Goal: Task Accomplishment & Management: Complete application form

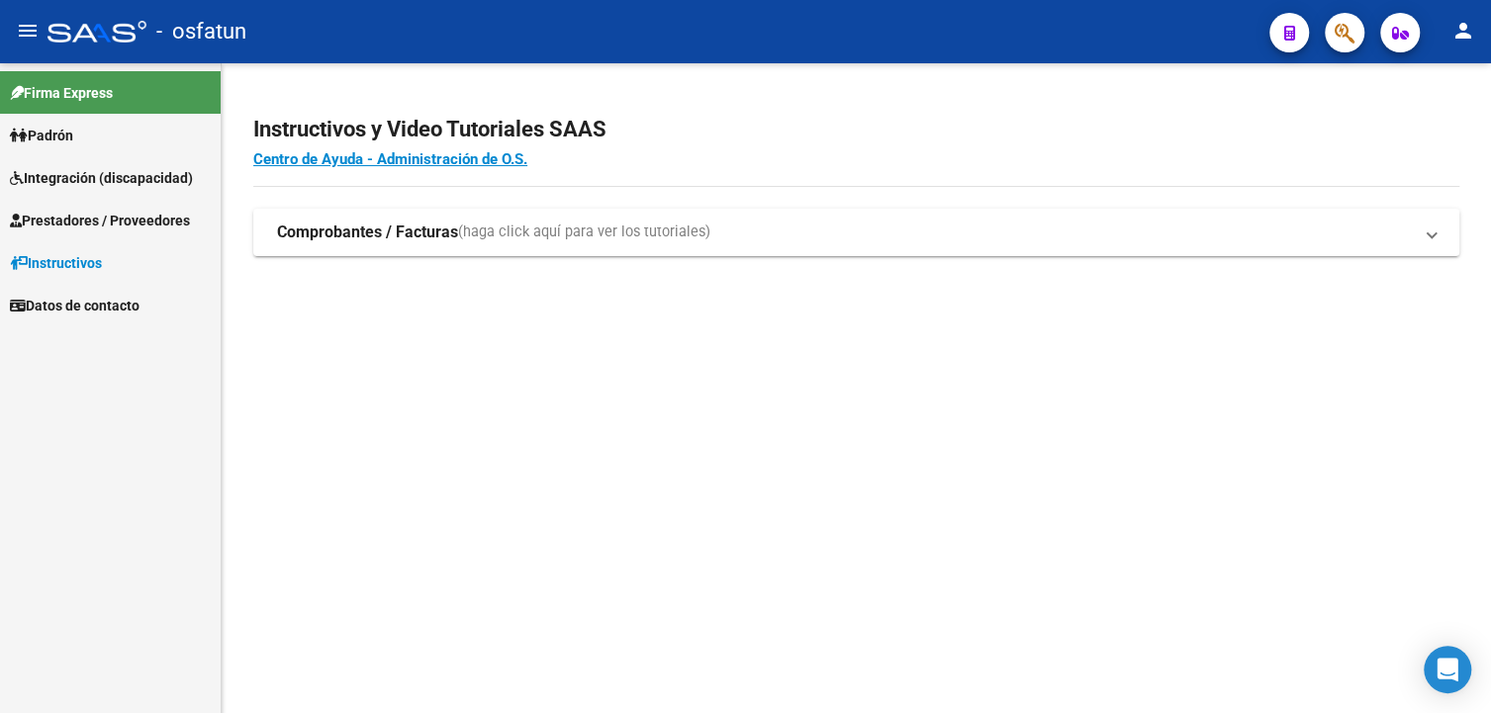
click at [73, 219] on span "Prestadores / Proveedores" at bounding box center [100, 221] width 180 height 22
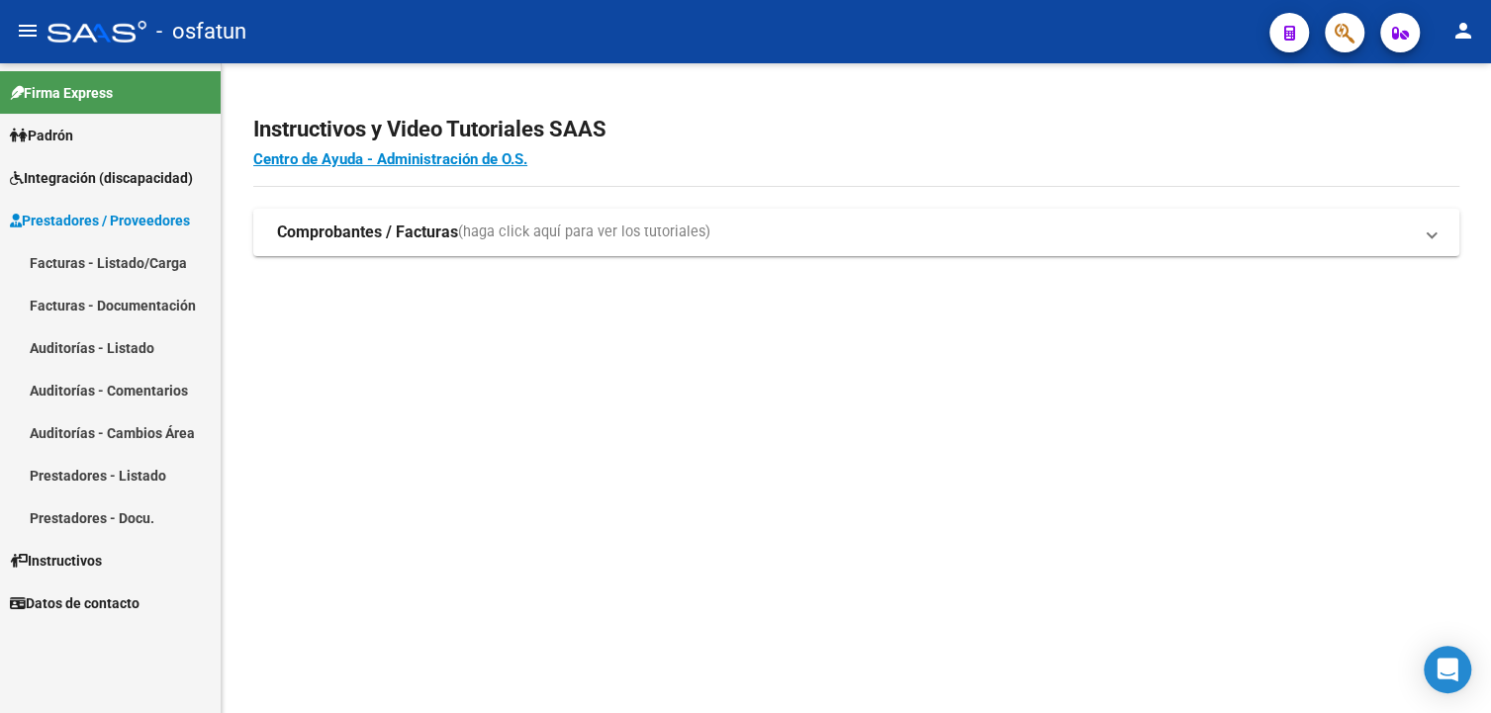
click at [115, 267] on link "Facturas - Listado/Carga" at bounding box center [110, 262] width 221 height 43
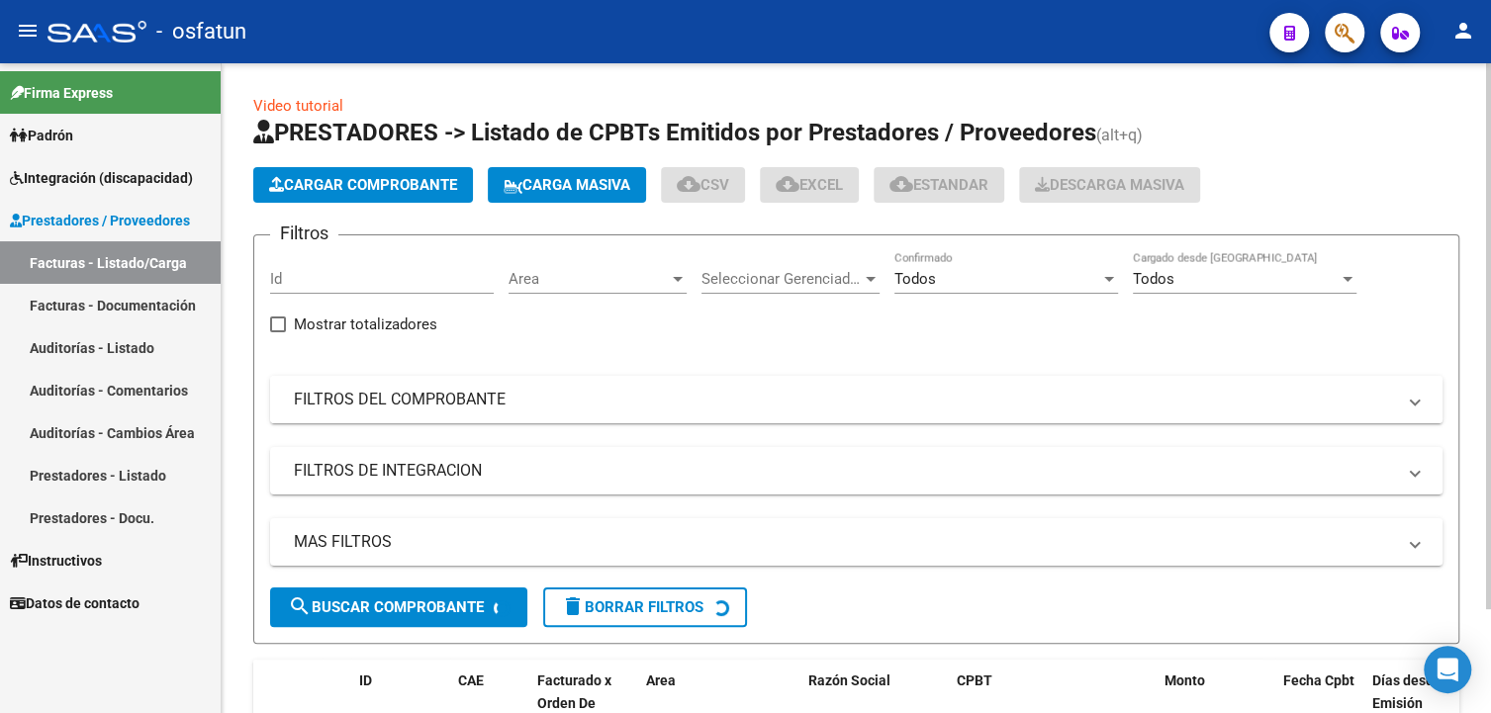
click at [445, 392] on mat-panel-title "FILTROS DEL COMPROBANTE" at bounding box center [844, 400] width 1101 height 22
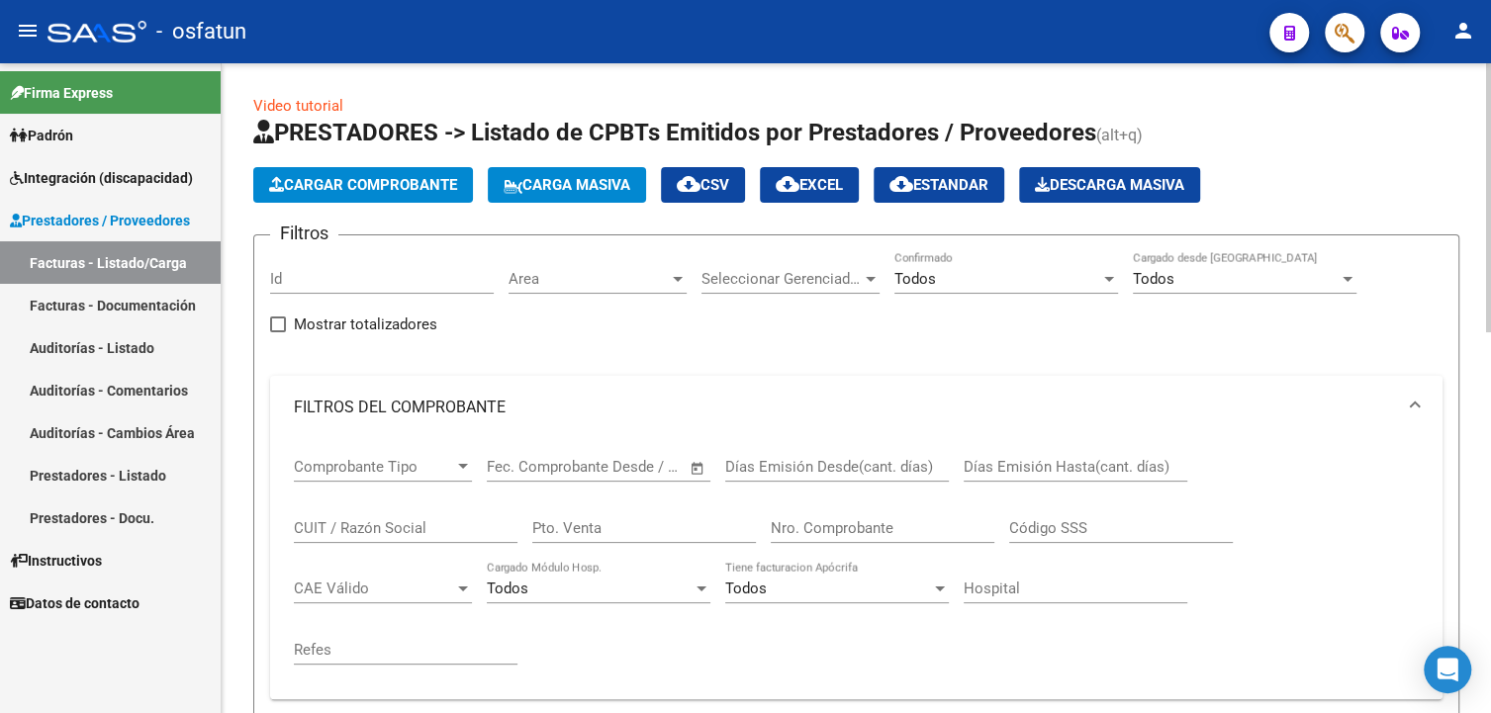
click at [378, 525] on input "CUIT / Razón Social" at bounding box center [406, 528] width 224 height 18
paste input "27356372501"
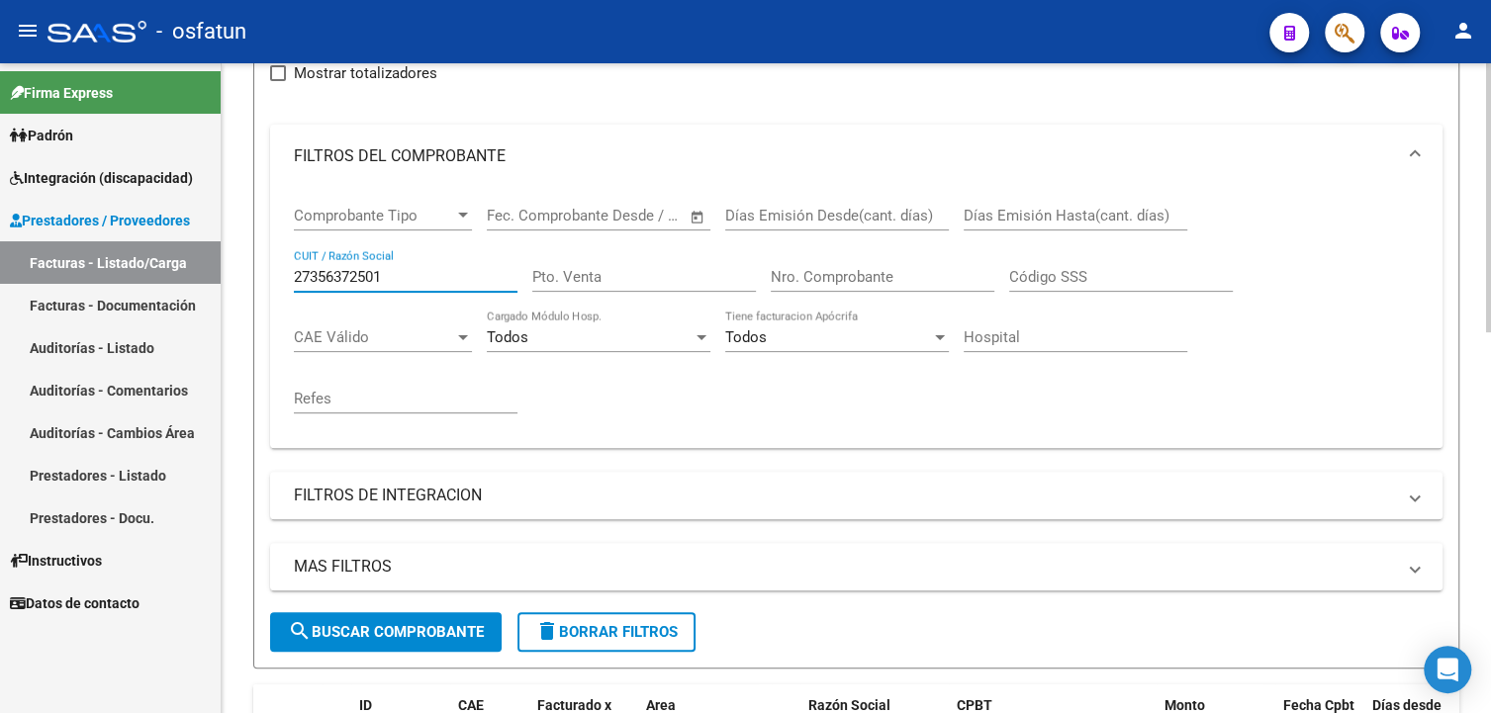
scroll to position [396, 0]
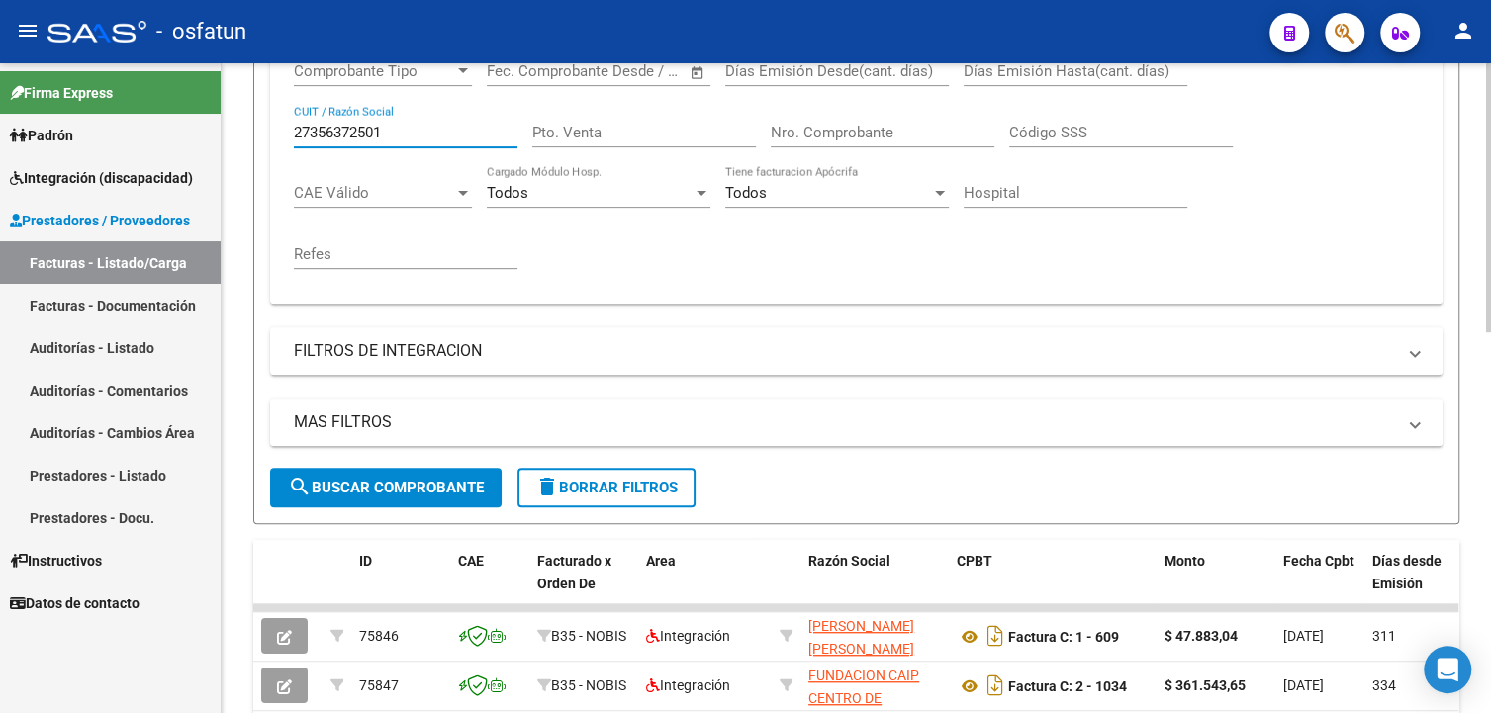
type input "27356372501"
click at [346, 494] on span "search Buscar Comprobante" at bounding box center [386, 488] width 196 height 18
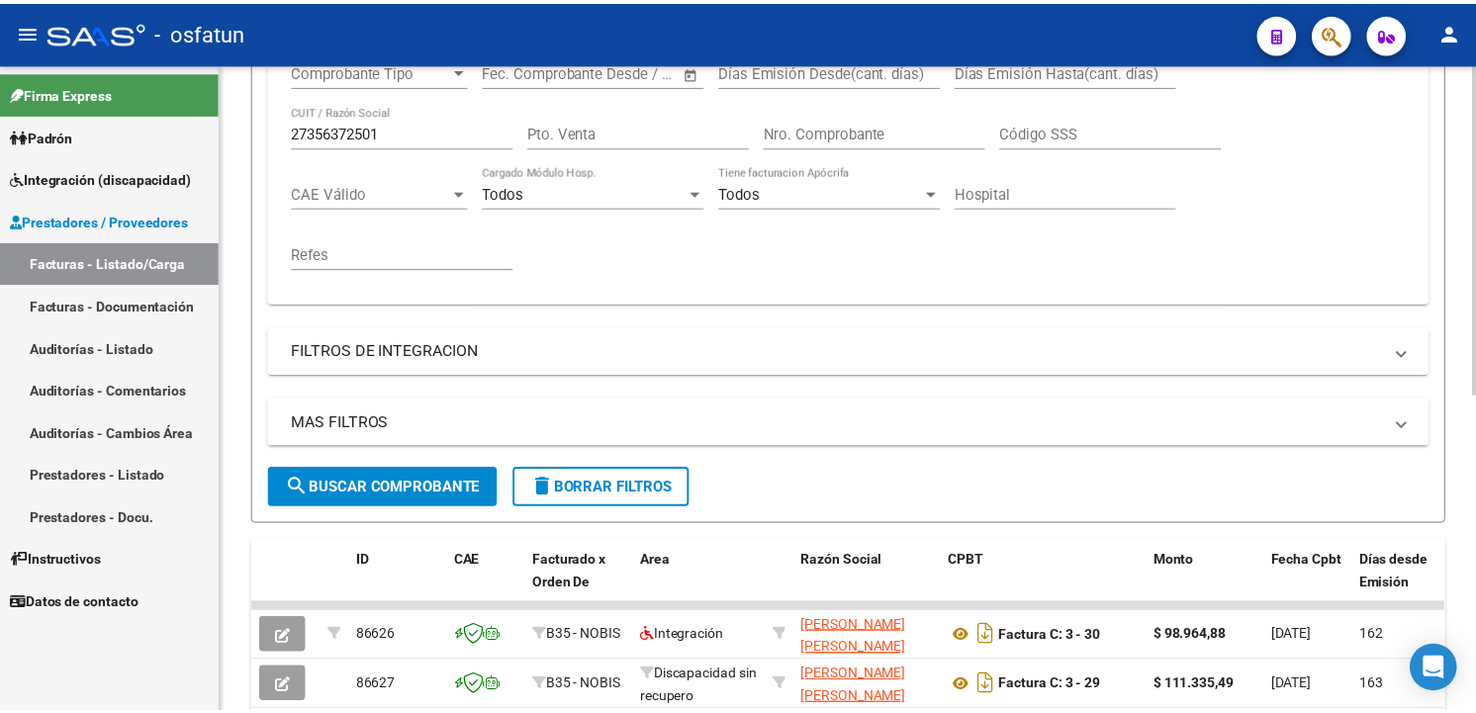
scroll to position [625, 0]
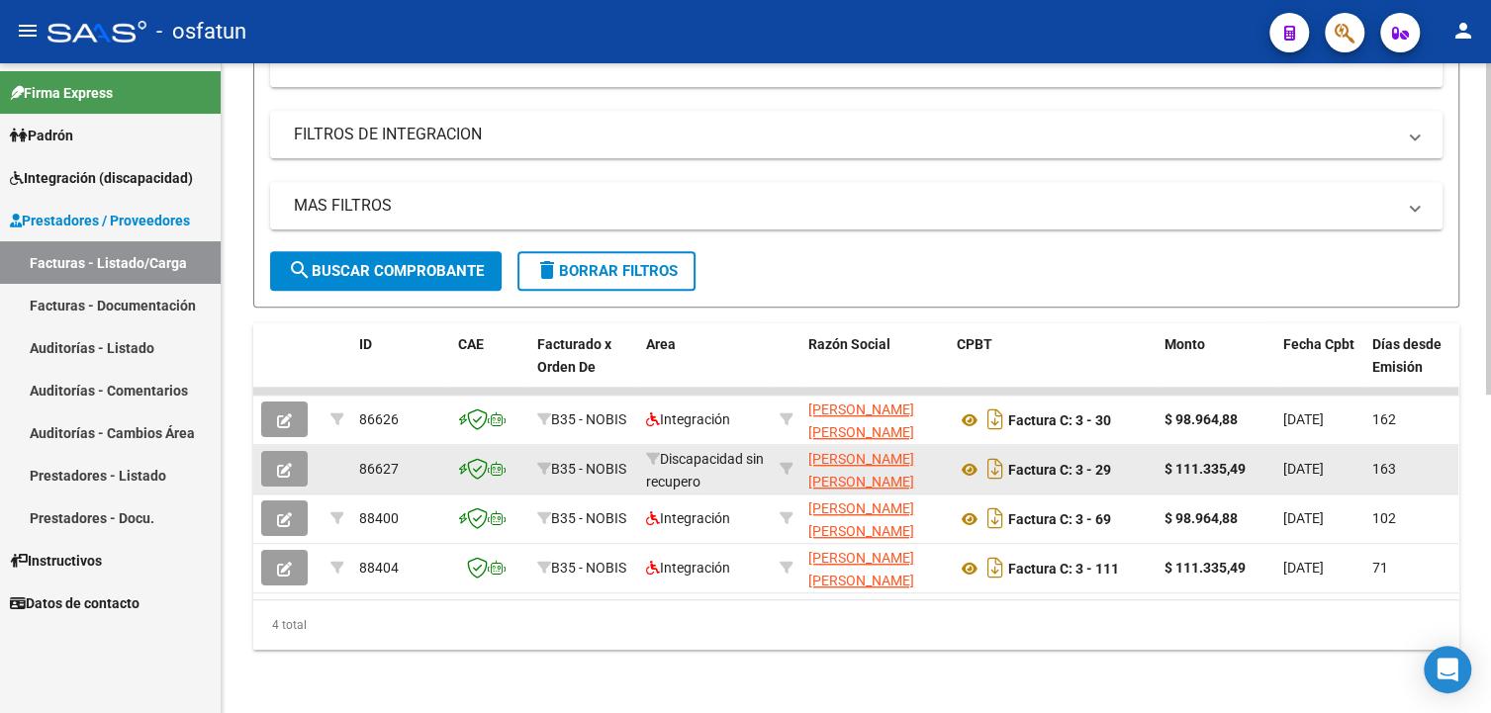
click at [285, 463] on icon "button" at bounding box center [284, 470] width 15 height 15
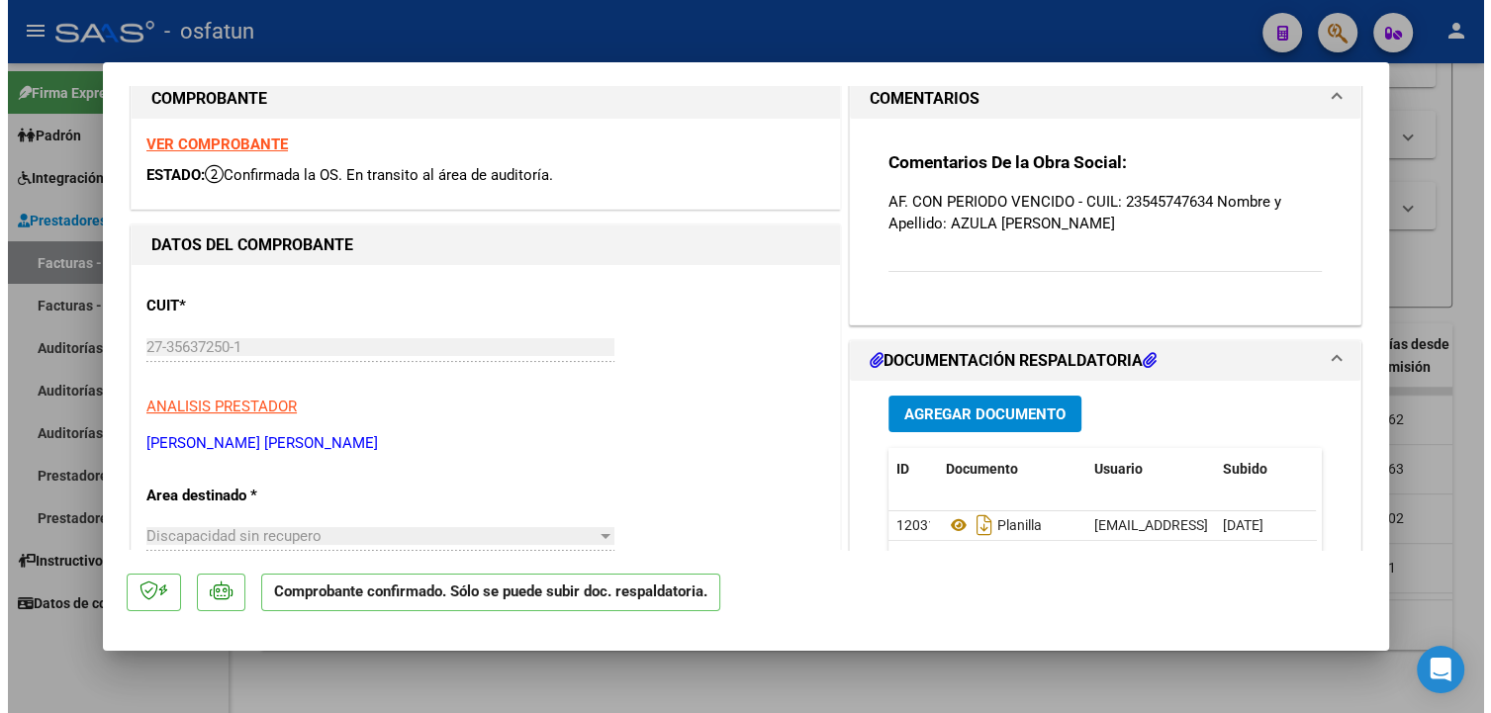
scroll to position [0, 0]
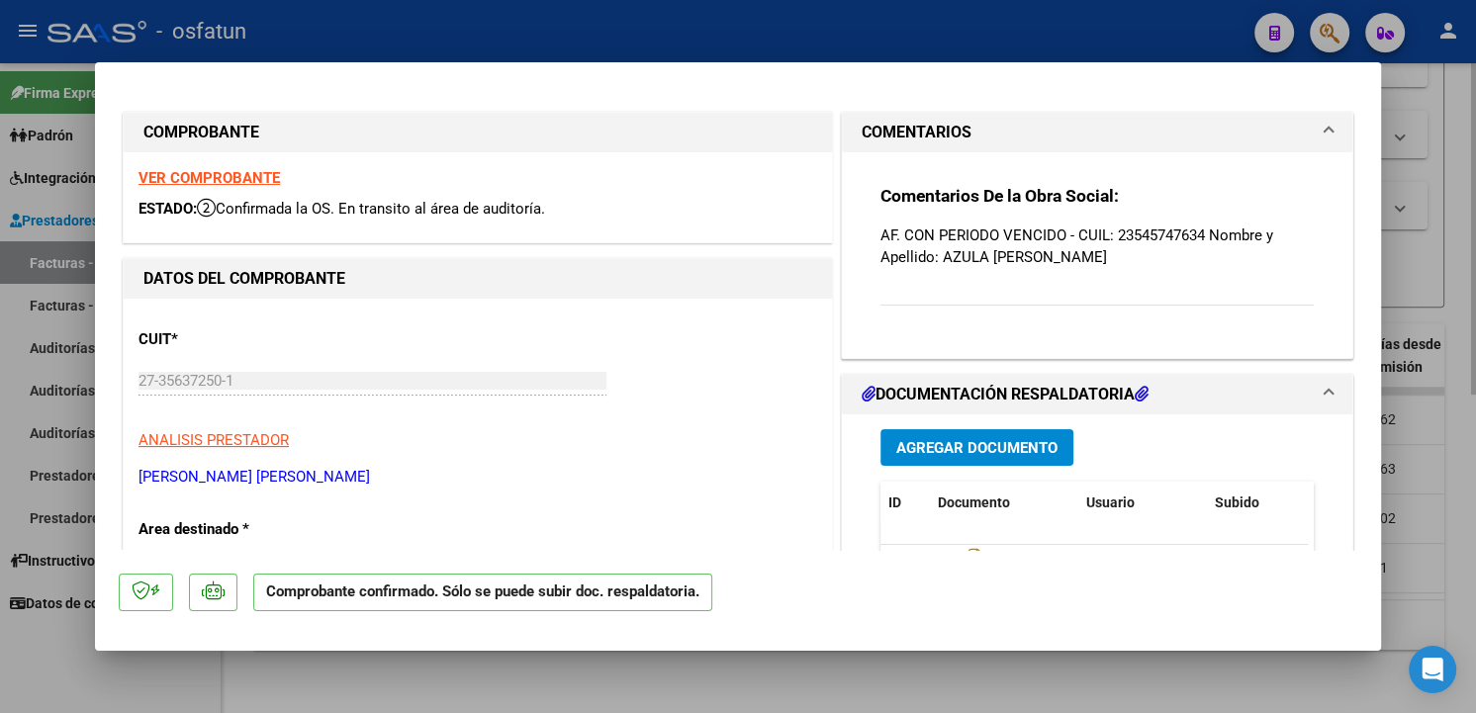
click at [1453, 209] on div at bounding box center [738, 356] width 1476 height 713
type input "$ 0,00"
